Goal: Understand process/instructions: Learn about a topic

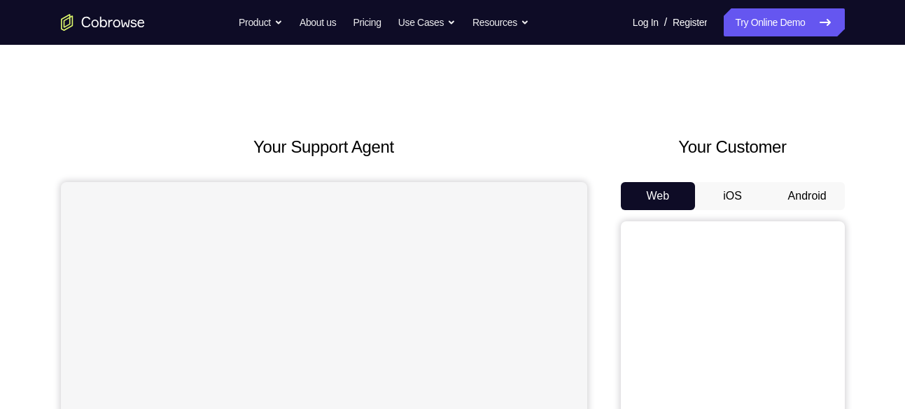
click at [791, 194] on button "Android" at bounding box center [807, 196] width 75 height 28
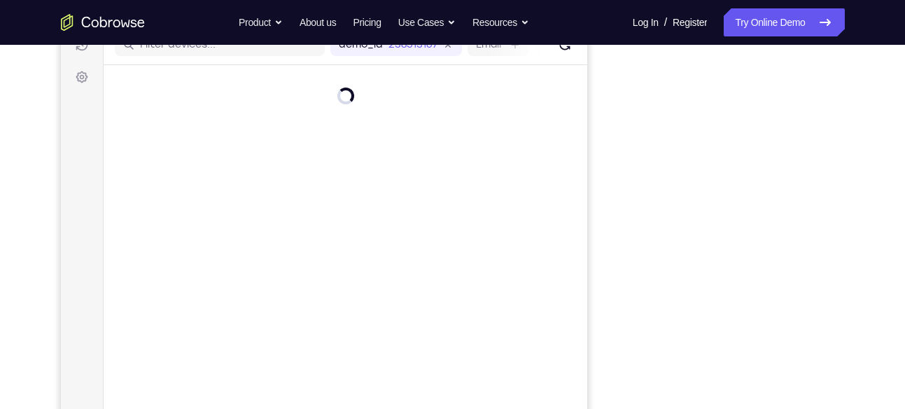
scroll to position [191, 0]
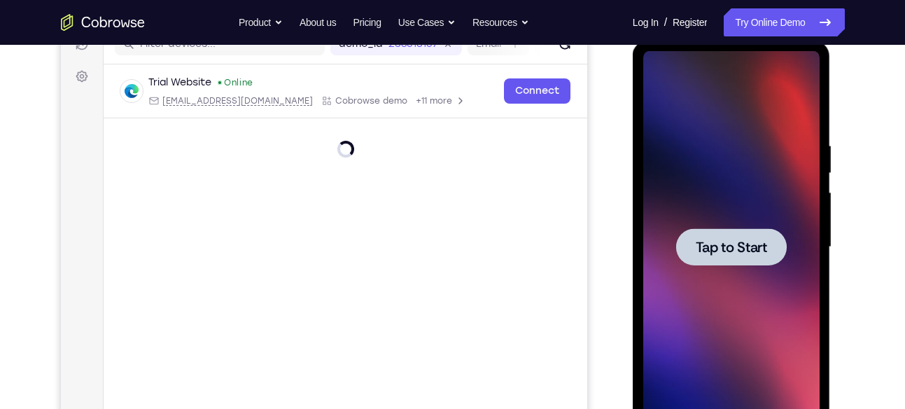
click at [723, 240] on span "Tap to Start" at bounding box center [731, 247] width 71 height 14
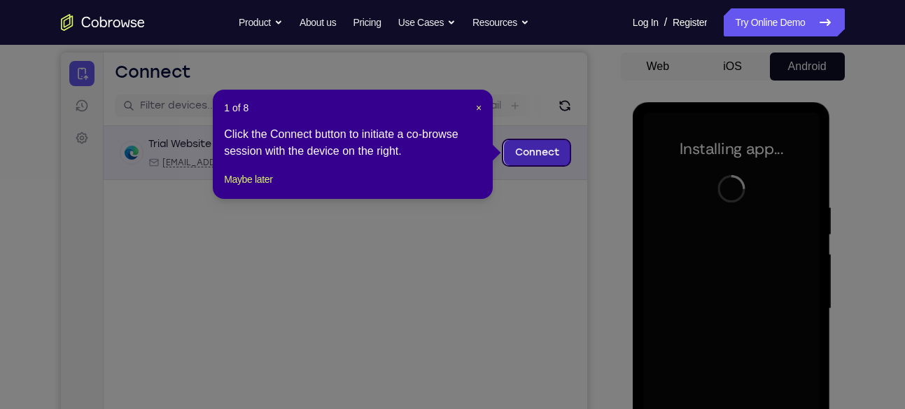
scroll to position [129, 0]
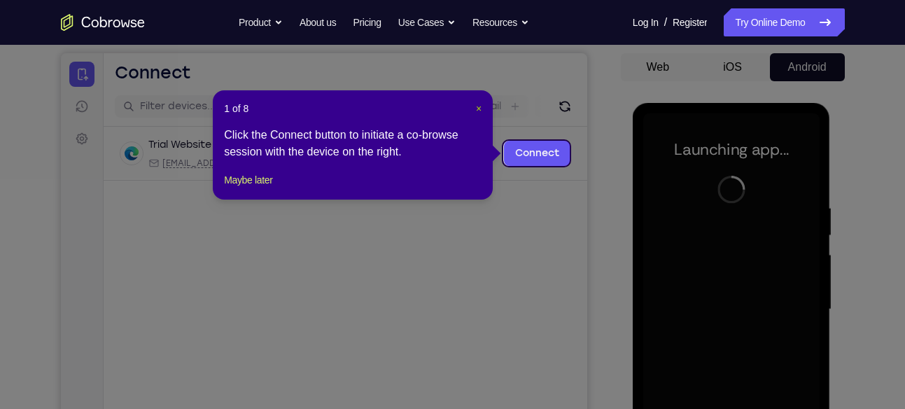
click at [481, 110] on span "×" at bounding box center [479, 108] width 6 height 11
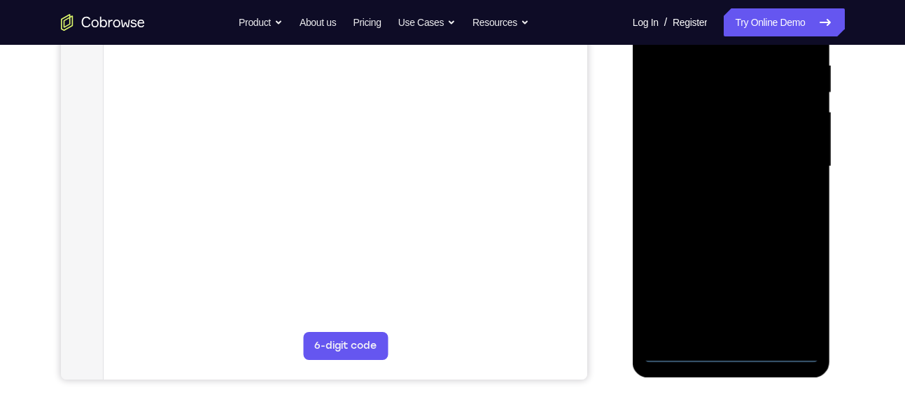
scroll to position [284, 0]
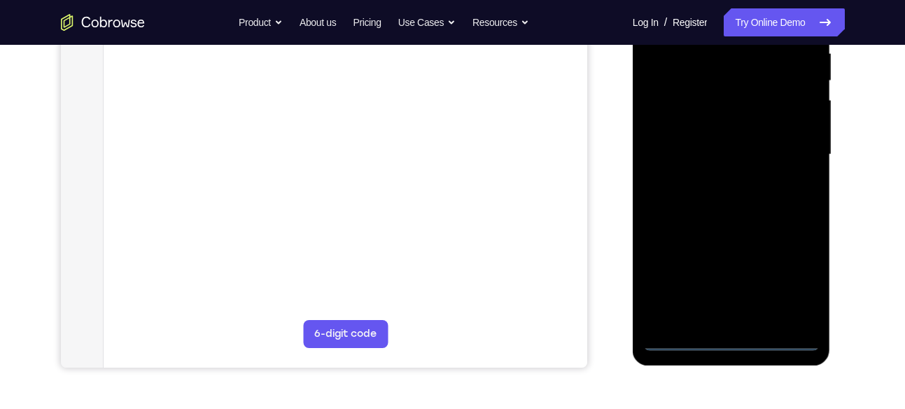
click at [732, 334] on div at bounding box center [731, 155] width 176 height 392
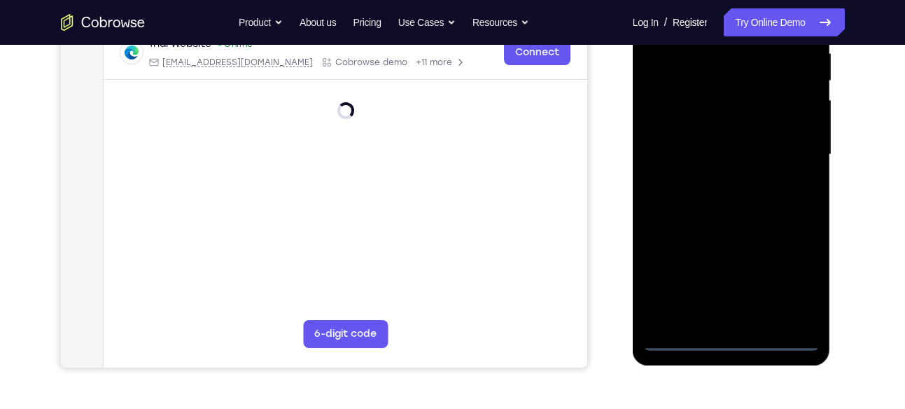
click at [735, 337] on div at bounding box center [731, 155] width 176 height 392
click at [797, 288] on div at bounding box center [731, 155] width 176 height 392
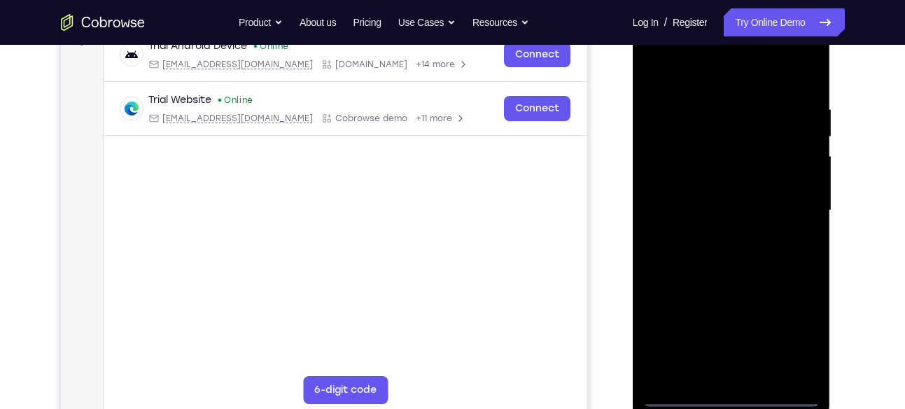
scroll to position [227, 0]
click at [686, 66] on div at bounding box center [731, 211] width 176 height 392
click at [669, 167] on div at bounding box center [731, 211] width 176 height 392
click at [726, 217] on div at bounding box center [731, 211] width 176 height 392
click at [705, 198] on div at bounding box center [731, 211] width 176 height 392
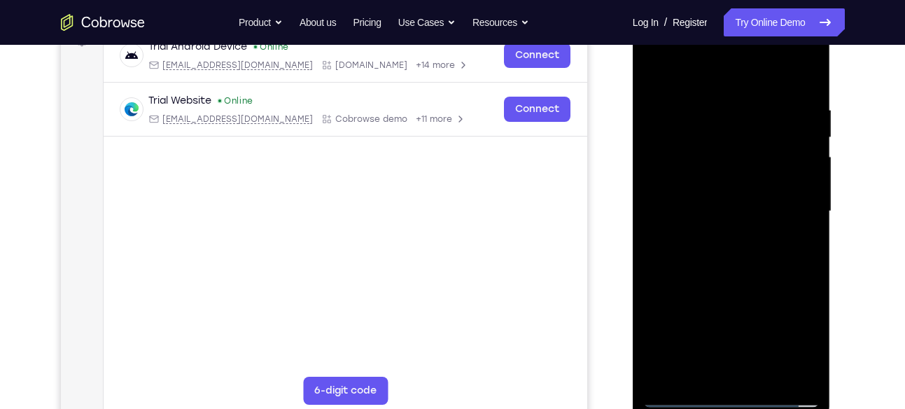
click at [711, 230] on div at bounding box center [731, 211] width 176 height 392
click at [722, 375] on div at bounding box center [731, 211] width 176 height 392
click at [780, 88] on div at bounding box center [731, 211] width 176 height 392
click at [784, 88] on div at bounding box center [731, 211] width 176 height 392
click at [664, 68] on div at bounding box center [731, 211] width 176 height 392
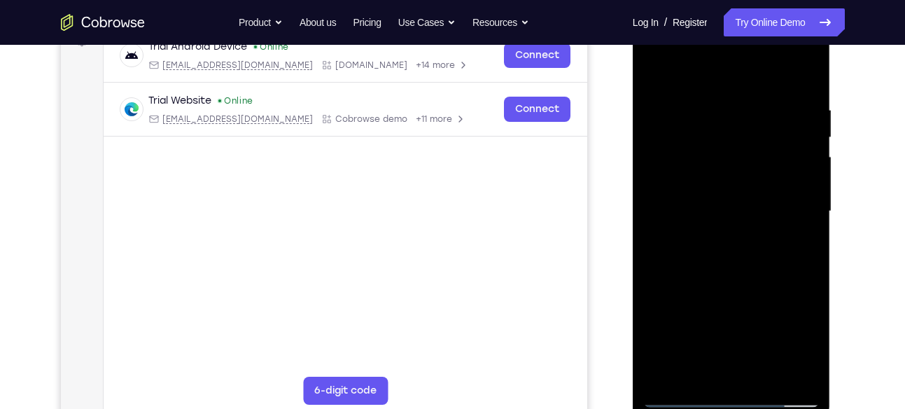
click at [664, 68] on div at bounding box center [731, 211] width 176 height 392
click at [662, 87] on div at bounding box center [731, 211] width 176 height 392
click at [791, 72] on div at bounding box center [731, 211] width 176 height 392
click at [706, 109] on div at bounding box center [731, 211] width 176 height 392
drag, startPoint x: 751, startPoint y: 318, endPoint x: 753, endPoint y: 103, distance: 215.0
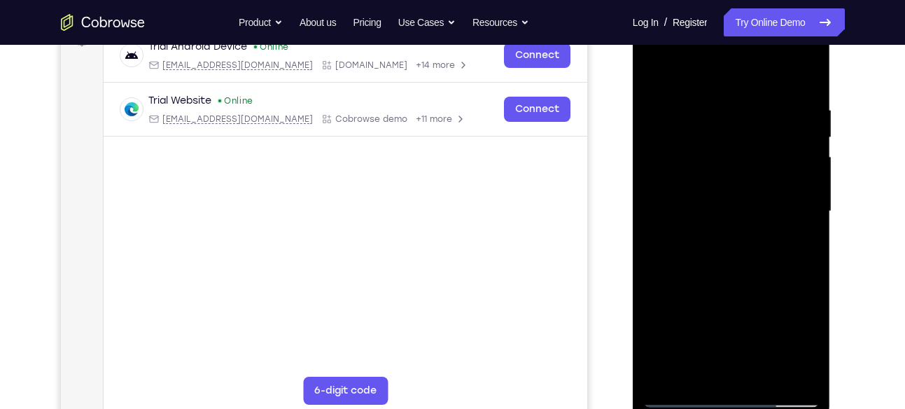
click at [753, 103] on div at bounding box center [731, 211] width 176 height 392
click at [653, 71] on div at bounding box center [731, 211] width 176 height 392
click at [718, 136] on div at bounding box center [731, 211] width 176 height 392
drag, startPoint x: 731, startPoint y: 315, endPoint x: 730, endPoint y: 116, distance: 198.9
click at [730, 116] on div at bounding box center [731, 211] width 176 height 392
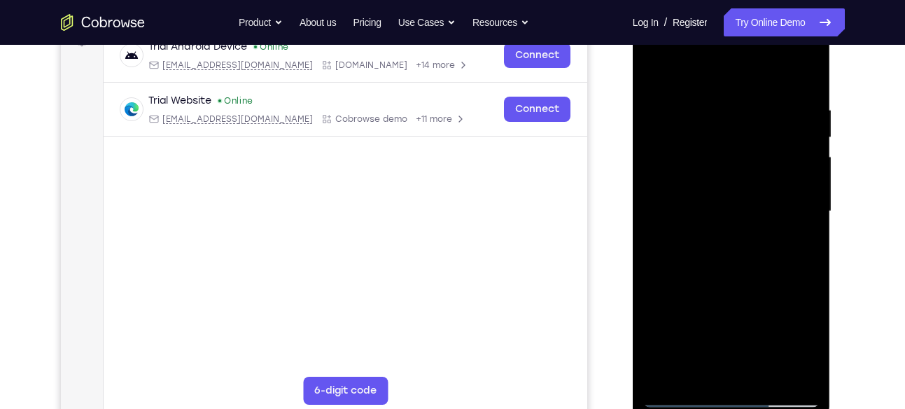
drag, startPoint x: 715, startPoint y: 289, endPoint x: 736, endPoint y: 92, distance: 197.9
click at [736, 92] on div at bounding box center [731, 211] width 176 height 392
drag, startPoint x: 718, startPoint y: 121, endPoint x: 725, endPoint y: 119, distance: 8.0
click at [725, 119] on div at bounding box center [731, 211] width 176 height 392
click at [701, 211] on div at bounding box center [731, 211] width 176 height 392
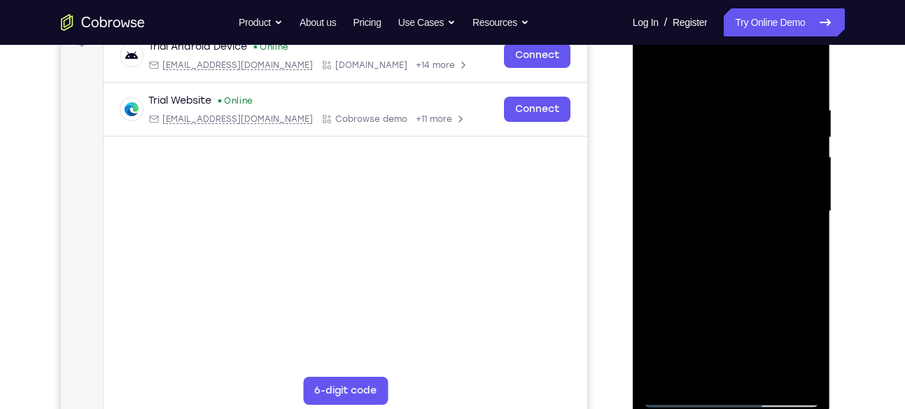
click at [706, 244] on div at bounding box center [731, 211] width 176 height 392
click at [688, 89] on div at bounding box center [731, 211] width 176 height 392
drag, startPoint x: 754, startPoint y: 275, endPoint x: 756, endPoint y: 124, distance: 151.2
click at [756, 124] on div at bounding box center [731, 211] width 176 height 392
drag, startPoint x: 746, startPoint y: 296, endPoint x: 741, endPoint y: 112, distance: 184.2
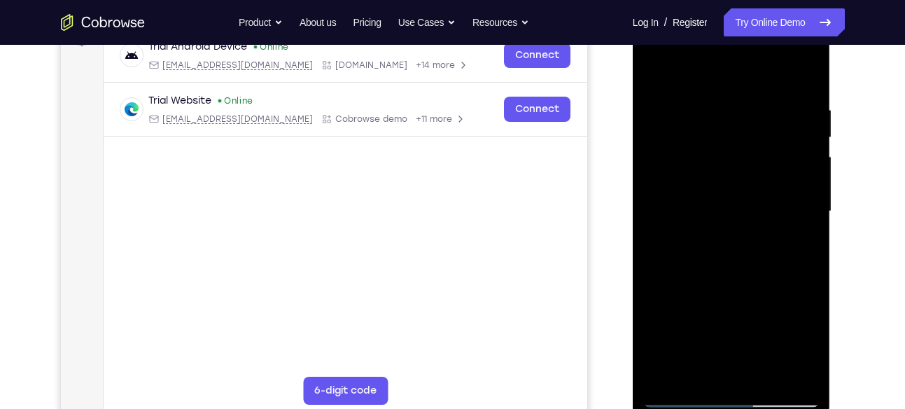
click at [741, 112] on div at bounding box center [731, 211] width 176 height 392
click at [654, 68] on div at bounding box center [731, 211] width 176 height 392
click at [728, 343] on div at bounding box center [731, 211] width 176 height 392
click at [655, 70] on div at bounding box center [731, 211] width 176 height 392
drag, startPoint x: 750, startPoint y: 329, endPoint x: 749, endPoint y: 142, distance: 187.0
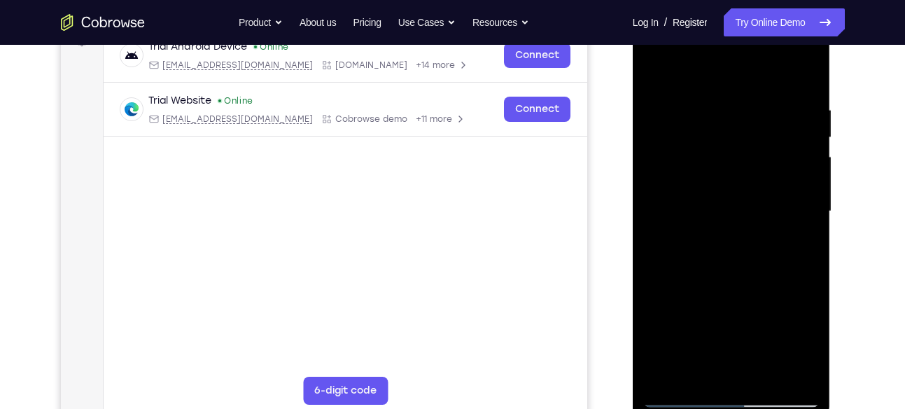
click at [749, 142] on div at bounding box center [731, 211] width 176 height 392
click at [734, 158] on div at bounding box center [731, 211] width 176 height 392
drag, startPoint x: 795, startPoint y: 293, endPoint x: 810, endPoint y: 111, distance: 182.7
click at [810, 111] on div at bounding box center [731, 211] width 176 height 392
click at [759, 187] on div at bounding box center [731, 211] width 176 height 392
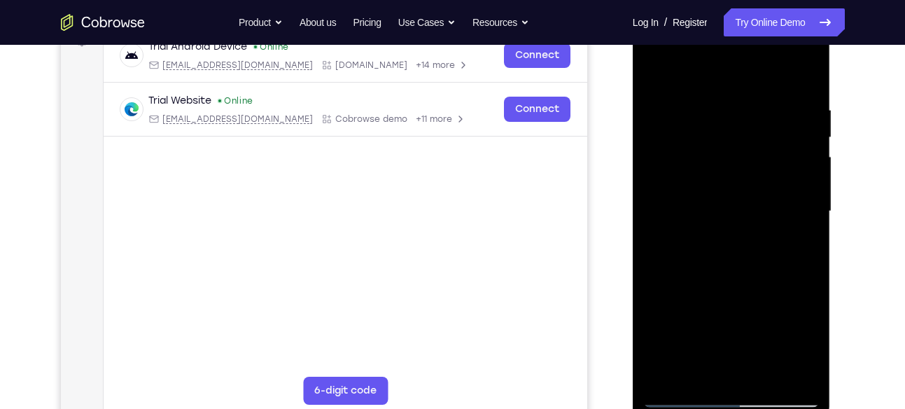
click at [684, 398] on div at bounding box center [731, 211] width 176 height 392
drag, startPoint x: 748, startPoint y: 200, endPoint x: 734, endPoint y: 50, distance: 151.2
click at [734, 50] on div at bounding box center [731, 211] width 176 height 392
drag, startPoint x: 777, startPoint y: 313, endPoint x: 773, endPoint y: 164, distance: 149.2
click at [773, 164] on div at bounding box center [731, 211] width 176 height 392
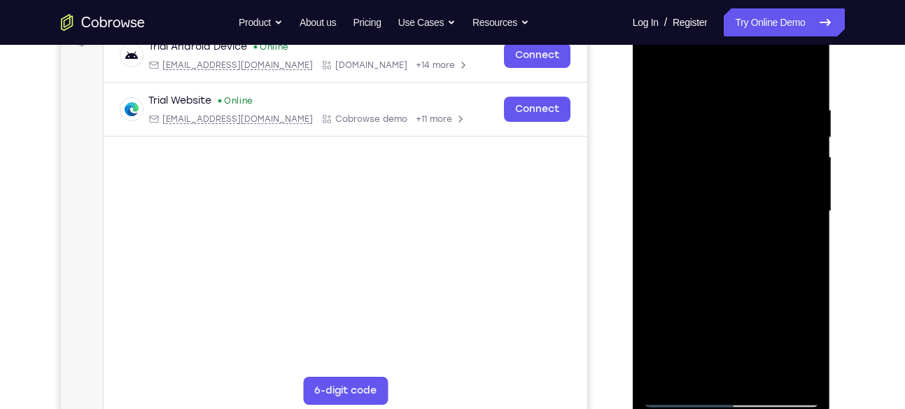
click at [753, 197] on div at bounding box center [731, 211] width 176 height 392
click at [650, 71] on div at bounding box center [731, 211] width 176 height 392
click at [760, 321] on div at bounding box center [731, 211] width 176 height 392
click at [653, 68] on div at bounding box center [731, 211] width 176 height 392
drag, startPoint x: 774, startPoint y: 353, endPoint x: 756, endPoint y: 97, distance: 256.9
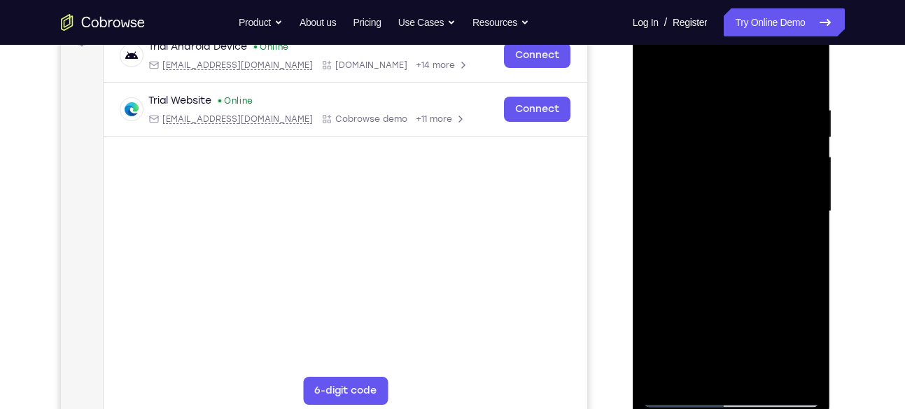
click at [756, 97] on div at bounding box center [731, 211] width 176 height 392
click at [742, 330] on div at bounding box center [731, 211] width 176 height 392
click at [653, 74] on div at bounding box center [731, 211] width 176 height 392
click at [652, 69] on div at bounding box center [731, 211] width 176 height 392
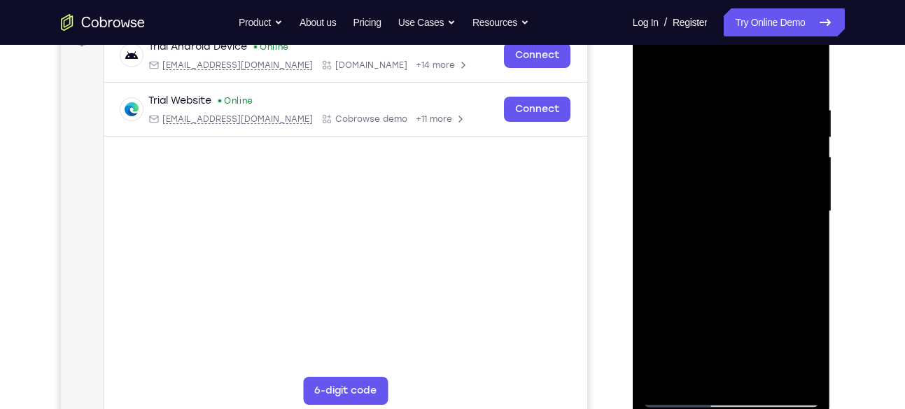
click at [741, 209] on div at bounding box center [731, 211] width 176 height 392
click at [648, 72] on div at bounding box center [731, 211] width 176 height 392
click at [808, 108] on div at bounding box center [731, 211] width 176 height 392
click at [678, 348] on div at bounding box center [731, 211] width 176 height 392
click at [651, 74] on div at bounding box center [731, 211] width 176 height 392
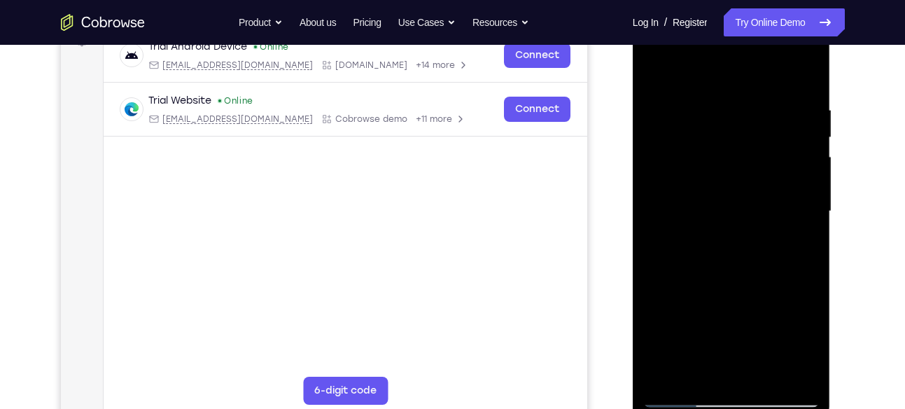
click at [655, 84] on div at bounding box center [731, 211] width 176 height 392
click at [662, 86] on div at bounding box center [731, 211] width 176 height 392
